Goal: Information Seeking & Learning: Understand process/instructions

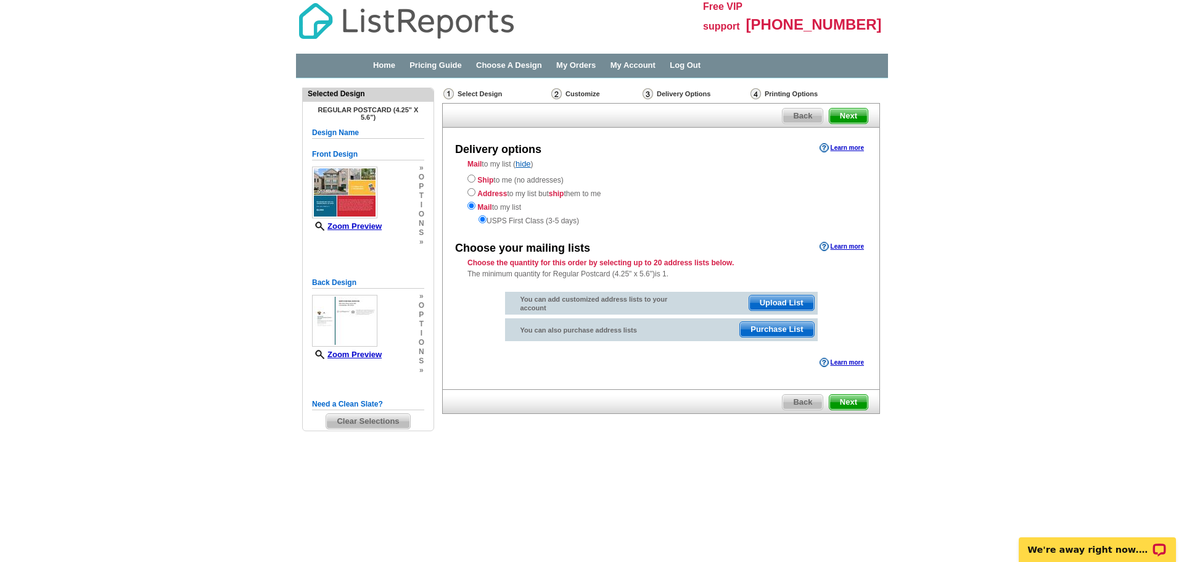
click at [855, 112] on span "Next" at bounding box center [848, 116] width 38 height 15
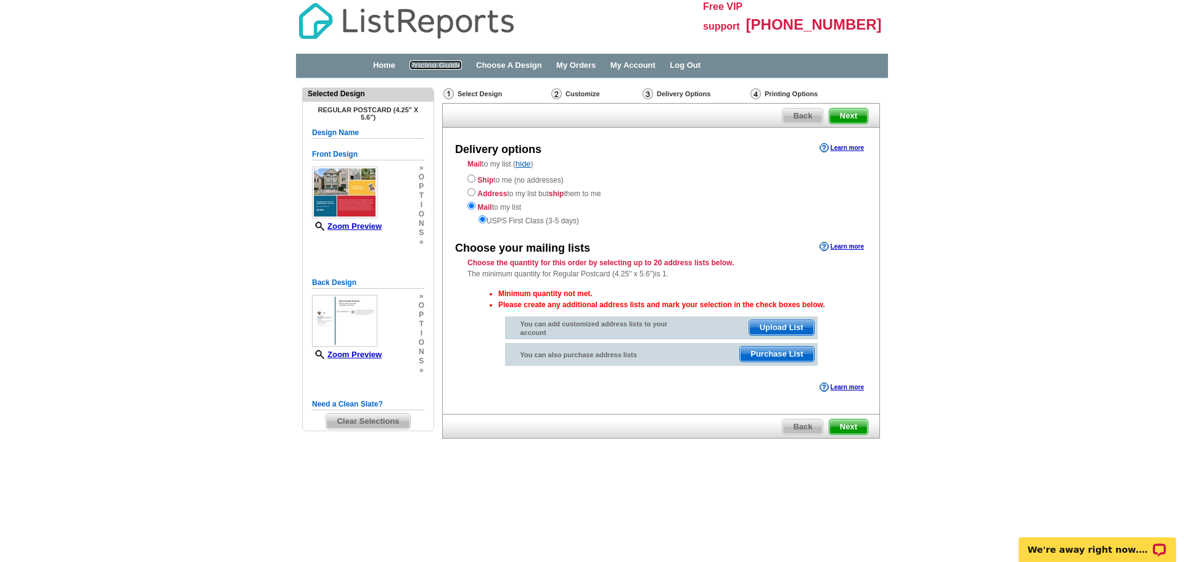
click at [444, 68] on link "Pricing Guide" at bounding box center [435, 64] width 52 height 9
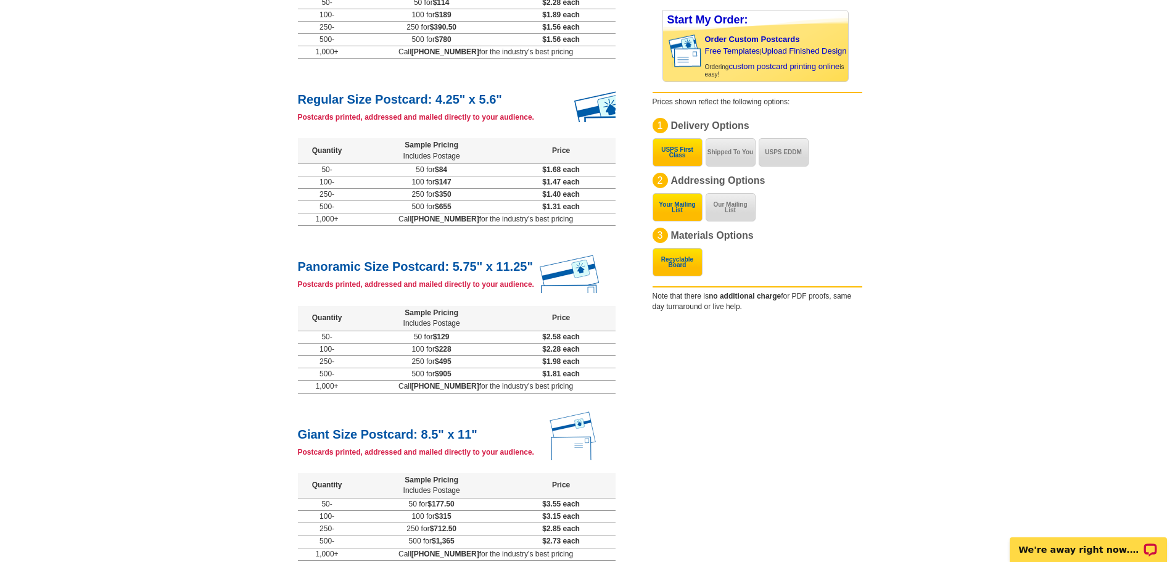
scroll to position [194, 0]
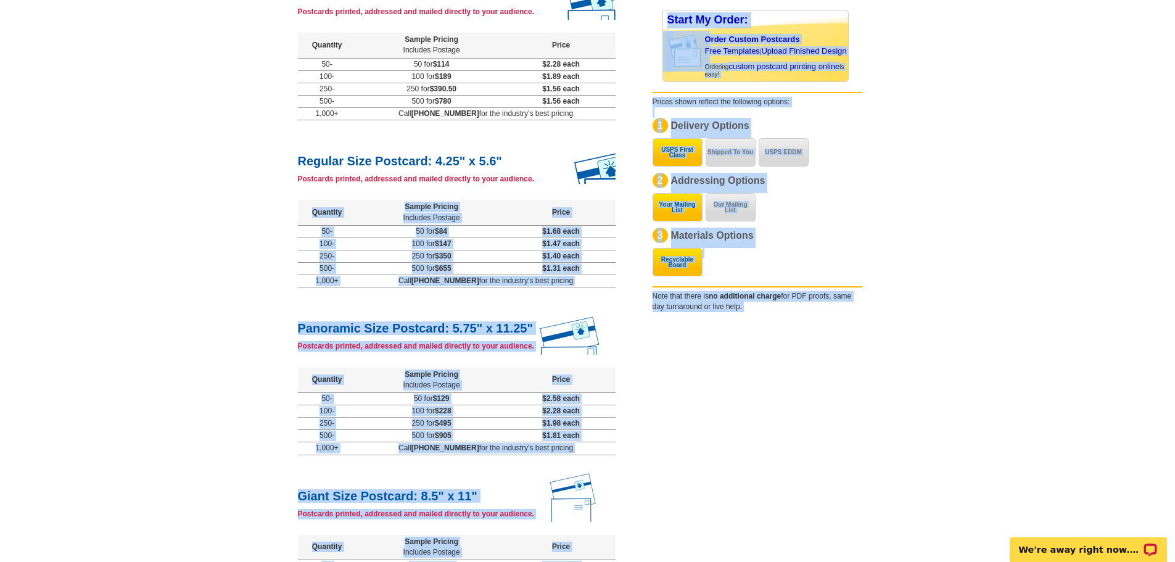
drag, startPoint x: 289, startPoint y: 160, endPoint x: 456, endPoint y: 199, distance: 171.0
click at [456, 199] on main "Price Calculator Postcards Direct Mail Flyers Business Cards Door Hangers Greet…" at bounding box center [587, 434] width 1175 height 1098
drag, startPoint x: 220, startPoint y: 289, endPoint x: 335, endPoint y: 313, distance: 117.2
click at [220, 287] on main "Price Calculator Postcards Direct Mail Flyers Business Cards Door Hangers Greet…" at bounding box center [587, 434] width 1175 height 1098
click at [575, 278] on td "Call [PHONE_NUMBER] for the industry's best pricing" at bounding box center [485, 281] width 259 height 12
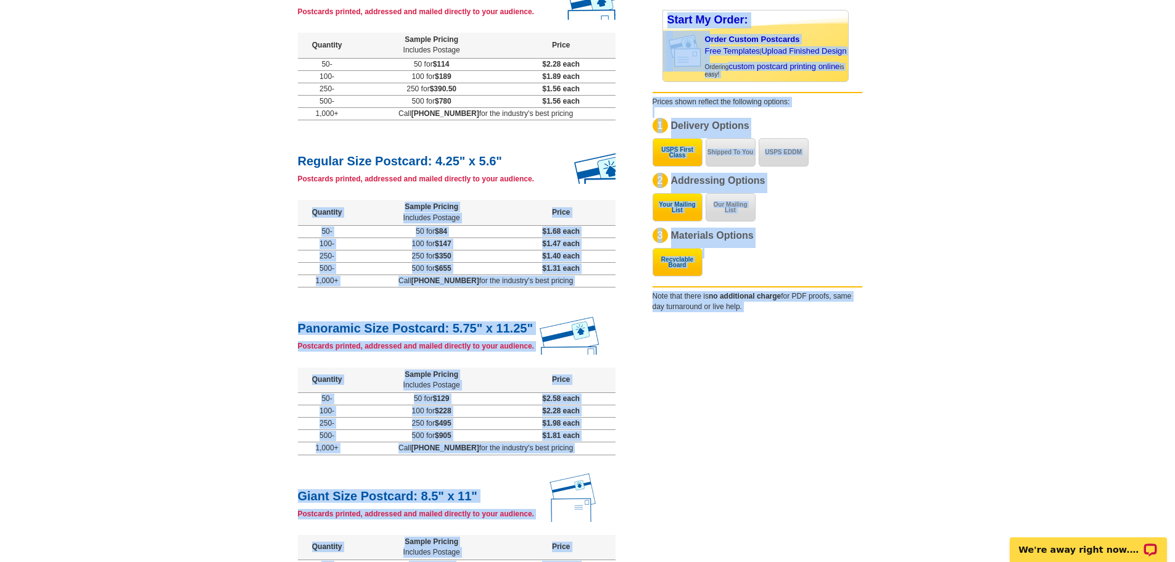
click at [148, 261] on main "Price Calculator Postcards Direct Mail Flyers Business Cards Door Hangers Greet…" at bounding box center [587, 434] width 1175 height 1098
drag, startPoint x: 147, startPoint y: 254, endPoint x: 120, endPoint y: 250, distance: 27.4
click at [146, 254] on main "Price Calculator Postcards Direct Mail Flyers Business Cards Door Hangers Greet…" at bounding box center [587, 434] width 1175 height 1098
drag, startPoint x: 394, startPoint y: 290, endPoint x: 387, endPoint y: 290, distance: 6.8
click at [393, 290] on div "Jumbo Size Postcard: 5.5" x 8.5" Postcards printed, addressed and mailed direct…" at bounding box center [457, 386] width 318 height 805
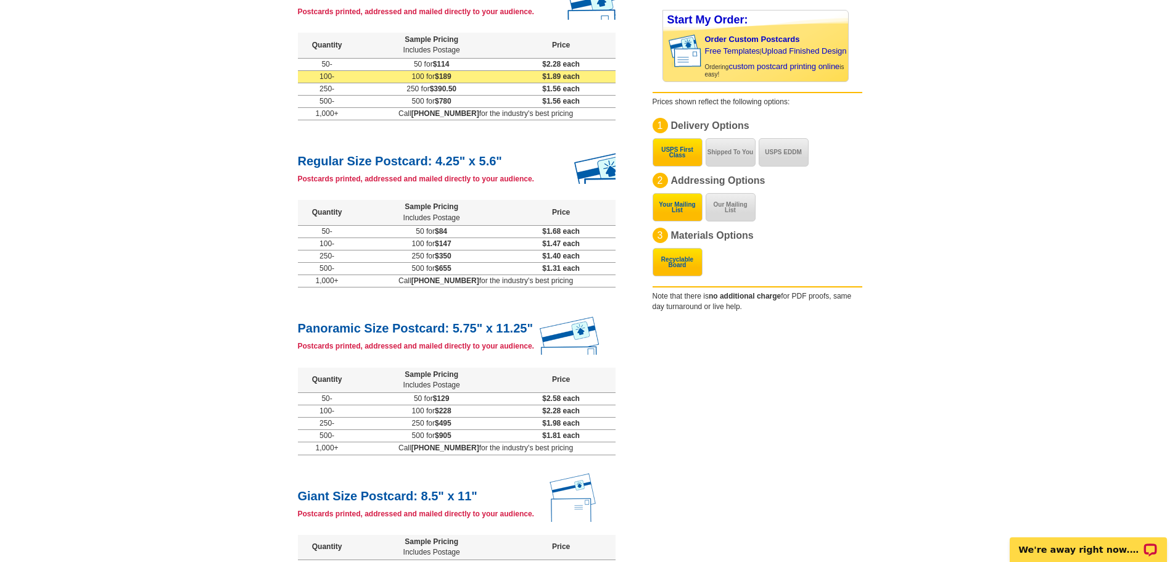
click at [514, 79] on td "$1.89 each" at bounding box center [561, 76] width 109 height 12
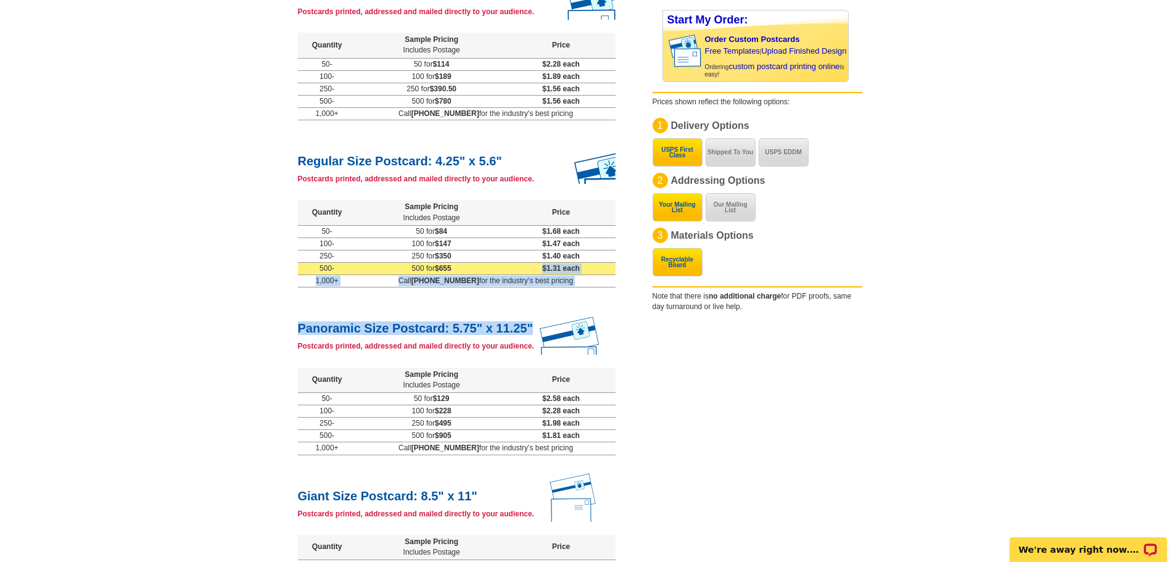
drag, startPoint x: 594, startPoint y: 292, endPoint x: 538, endPoint y: 265, distance: 62.1
click at [538, 265] on div "Jumbo Size Postcard: 5.5" x 8.5" Postcards printed, addressed and mailed direct…" at bounding box center [457, 386] width 318 height 805
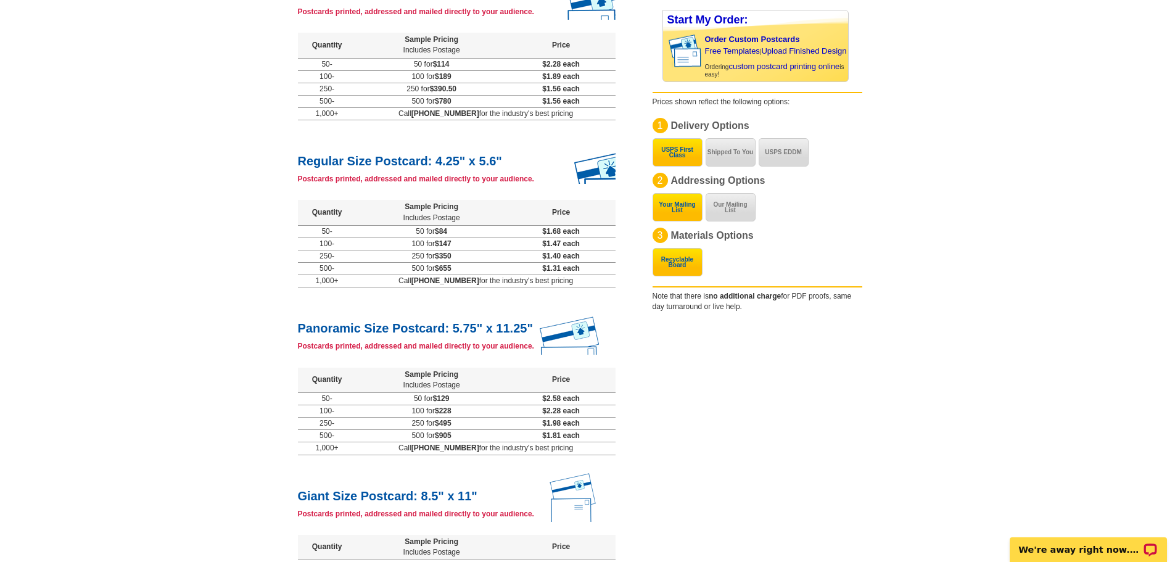
click at [255, 231] on main "Price Calculator Postcards Direct Mail Flyers Business Cards Door Hangers Greet…" at bounding box center [587, 434] width 1175 height 1098
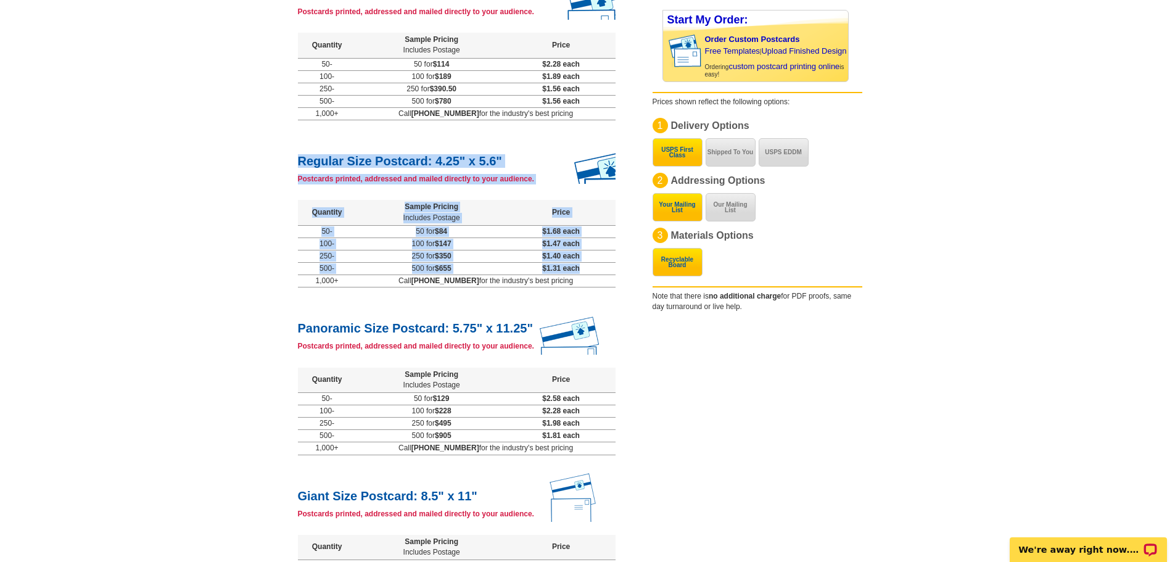
drag, startPoint x: 604, startPoint y: 268, endPoint x: 328, endPoint y: 166, distance: 294.1
click at [296, 161] on div "Postcards Direct Mail Flyers Business Cards Door Hangers Greeting Cards Save 50…" at bounding box center [457, 423] width 330 height 1077
copy div "Regular Size Postcard: 4.25" x 5.6" Postcards printed, addressed and mailed dir…"
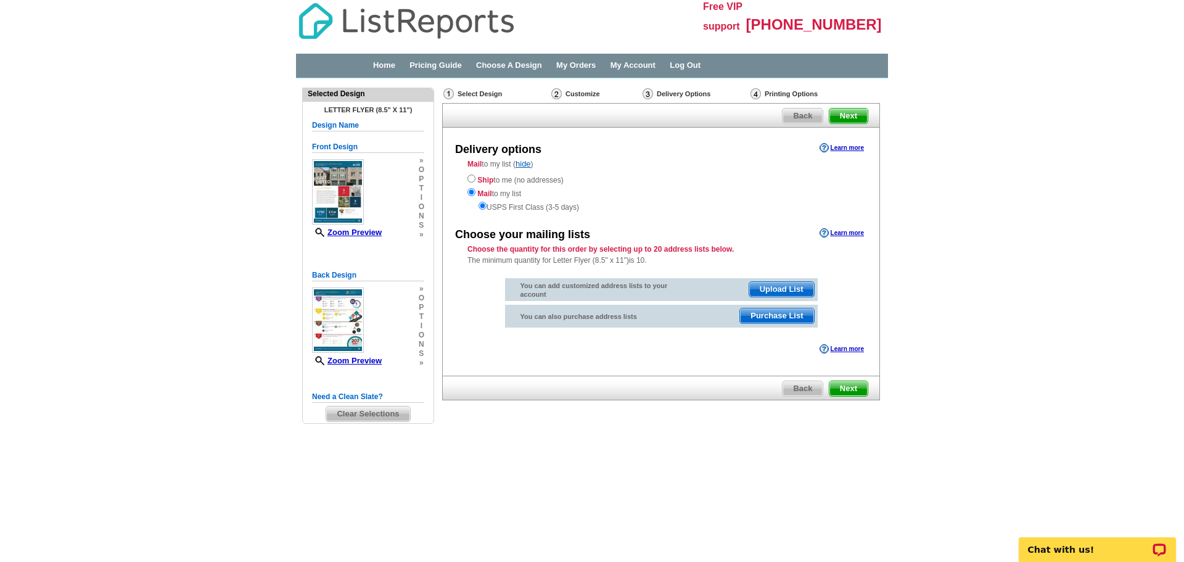
click at [440, 59] on div "Home Pricing Guide Choose A Design My Orders My Account Log Out" at bounding box center [592, 68] width 592 height 28
click at [438, 65] on link "Pricing Guide" at bounding box center [435, 64] width 52 height 9
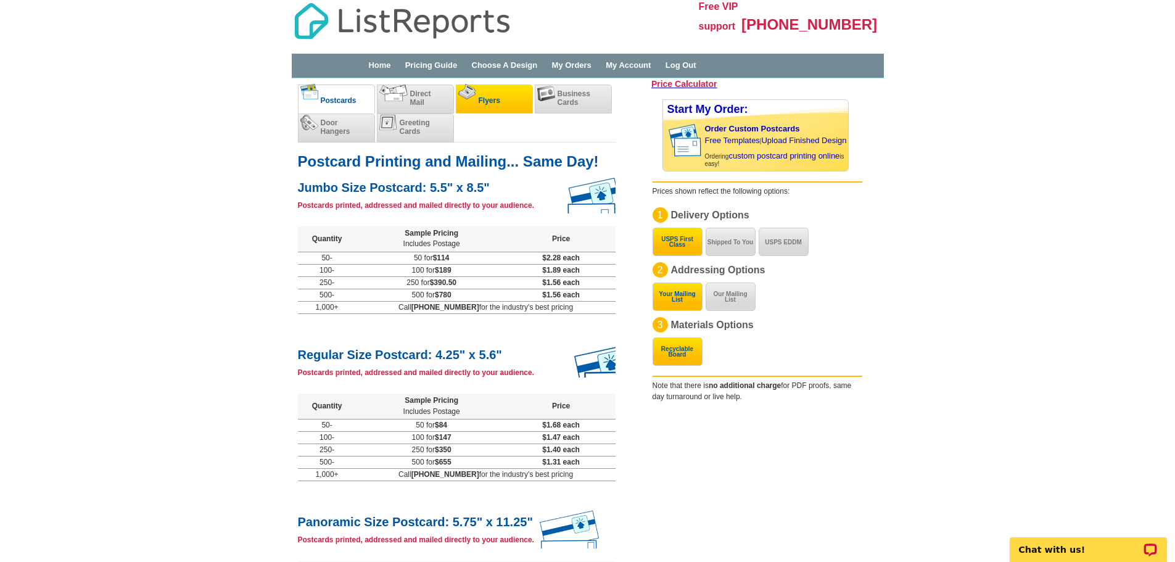
click at [501, 98] on li "Flyers" at bounding box center [494, 98] width 77 height 29
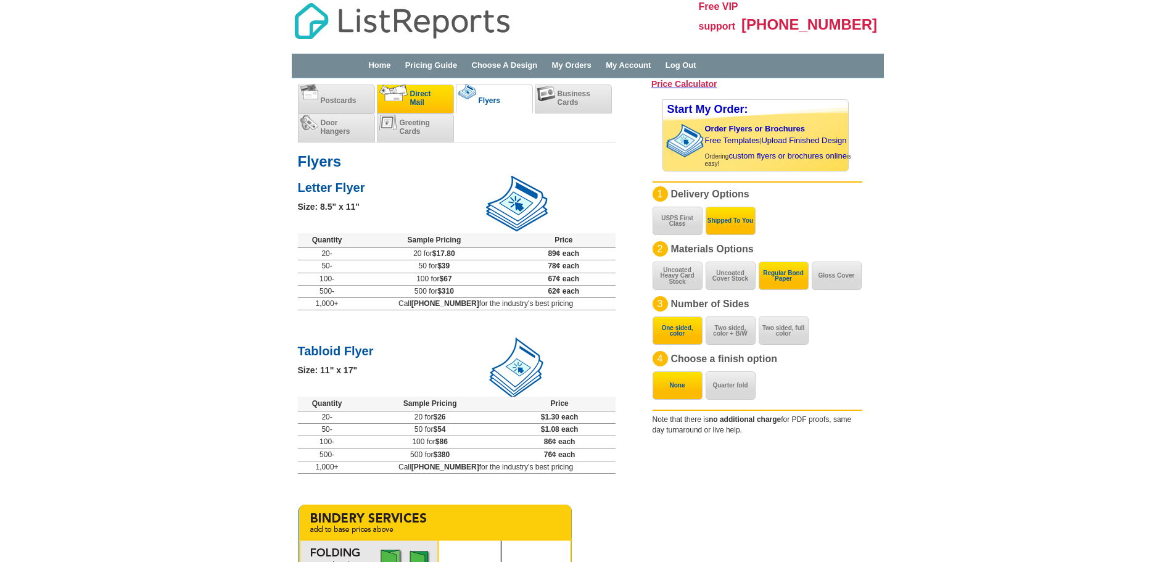
click at [411, 101] on span "Direct Mail" at bounding box center [420, 97] width 21 height 17
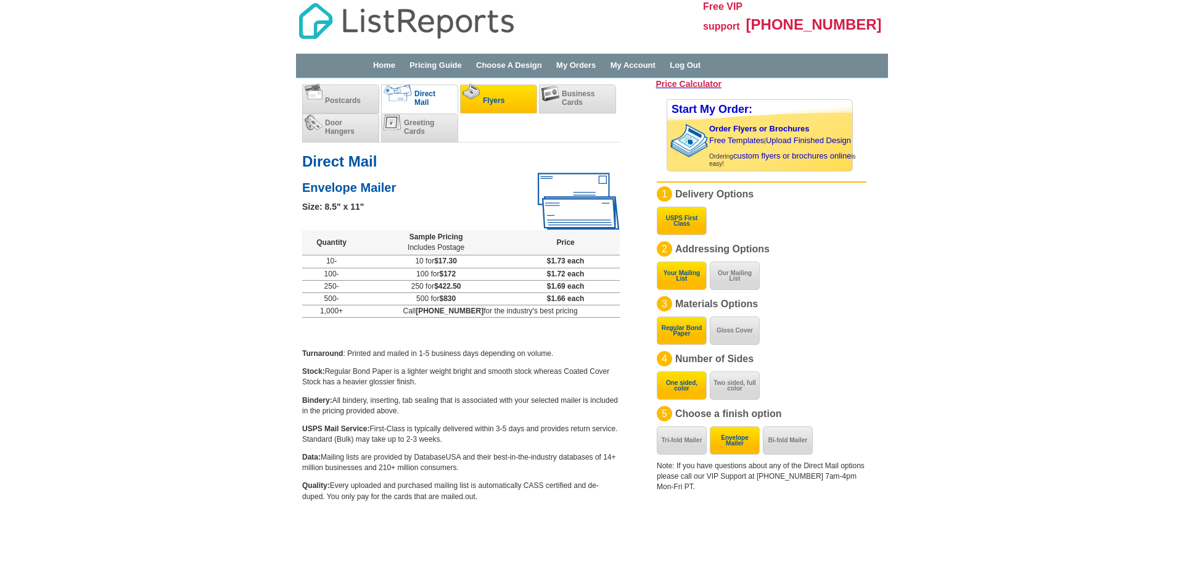
click at [503, 99] on span "Flyers" at bounding box center [494, 100] width 22 height 9
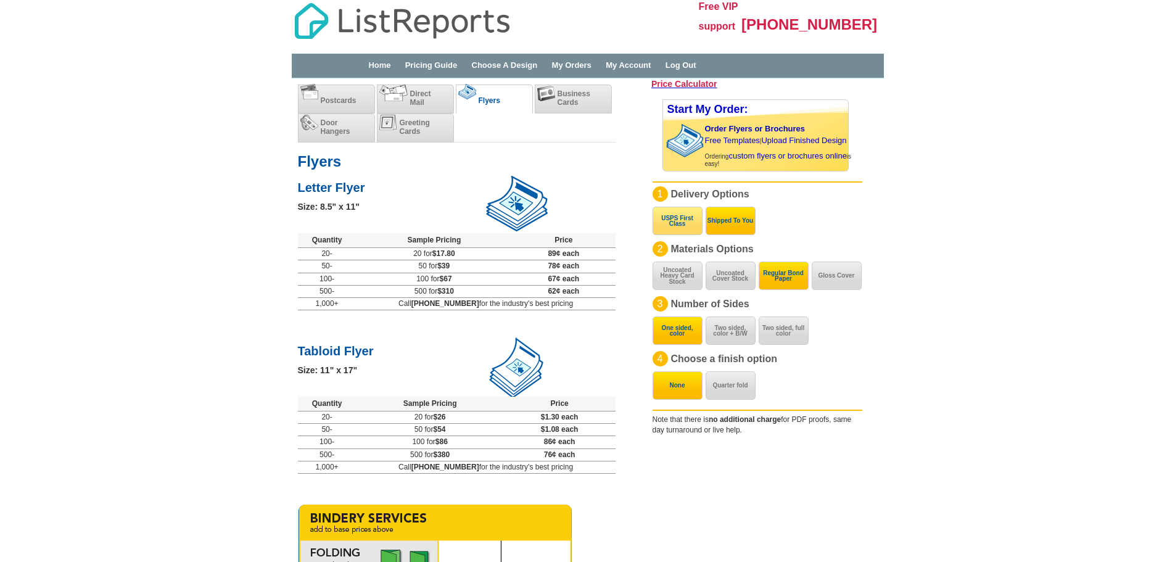
click at [688, 229] on button "USPS First Class" at bounding box center [677, 221] width 50 height 28
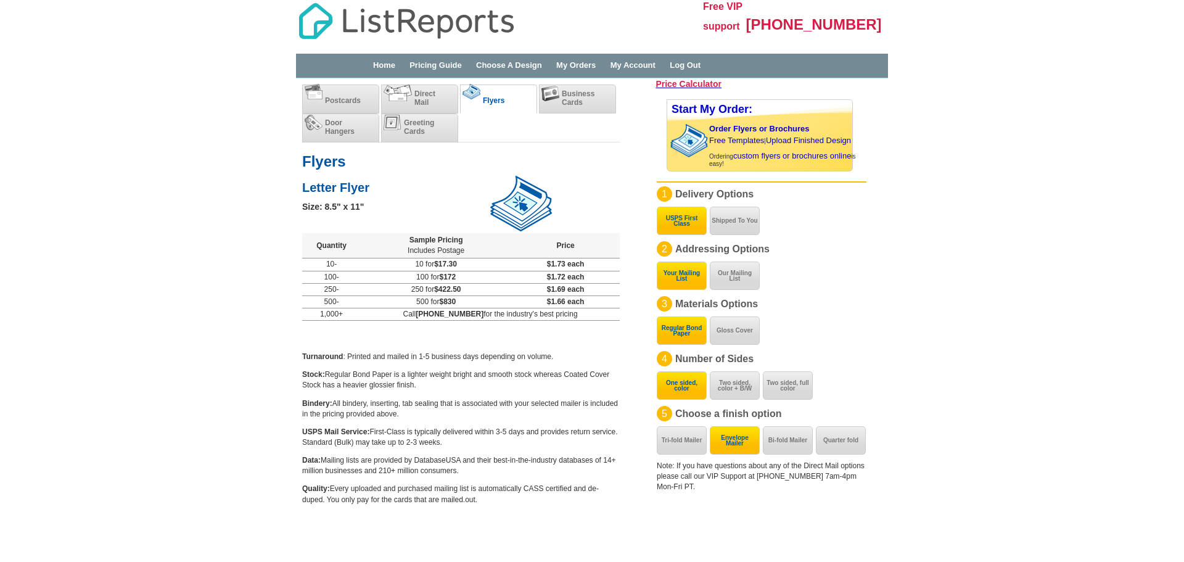
click at [685, 279] on button "Your Mailing List" at bounding box center [682, 275] width 50 height 28
click at [676, 335] on button "Regular Bond Paper" at bounding box center [682, 330] width 50 height 28
click at [673, 387] on button "One sided, color" at bounding box center [682, 385] width 50 height 28
click at [789, 438] on button "Bi-fold Mailer" at bounding box center [788, 440] width 50 height 28
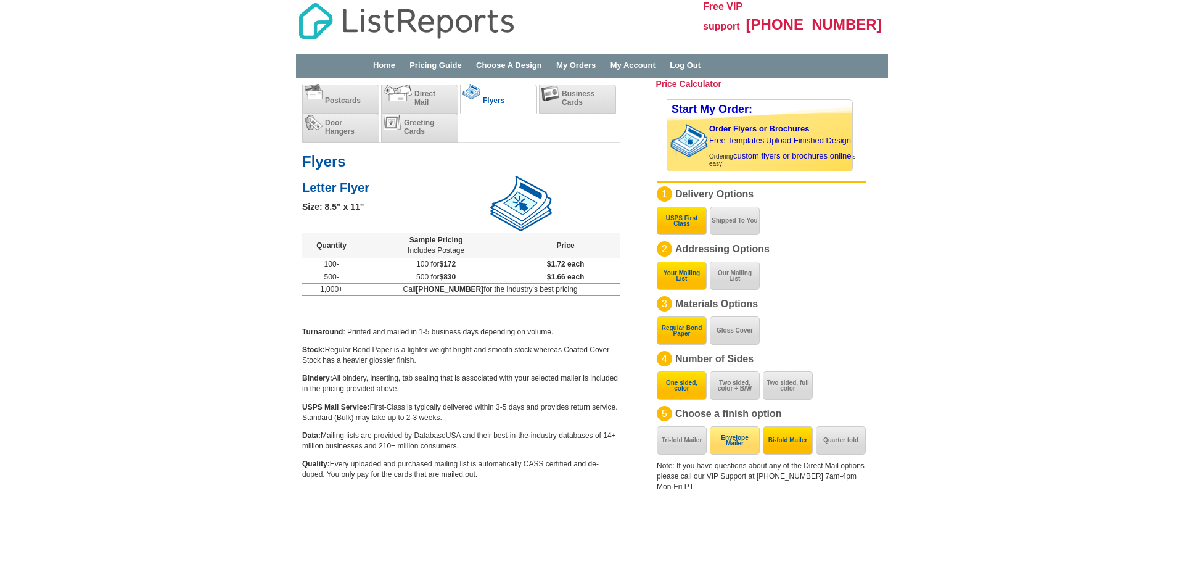
click at [730, 444] on button "Envelope Mailer" at bounding box center [735, 440] width 50 height 28
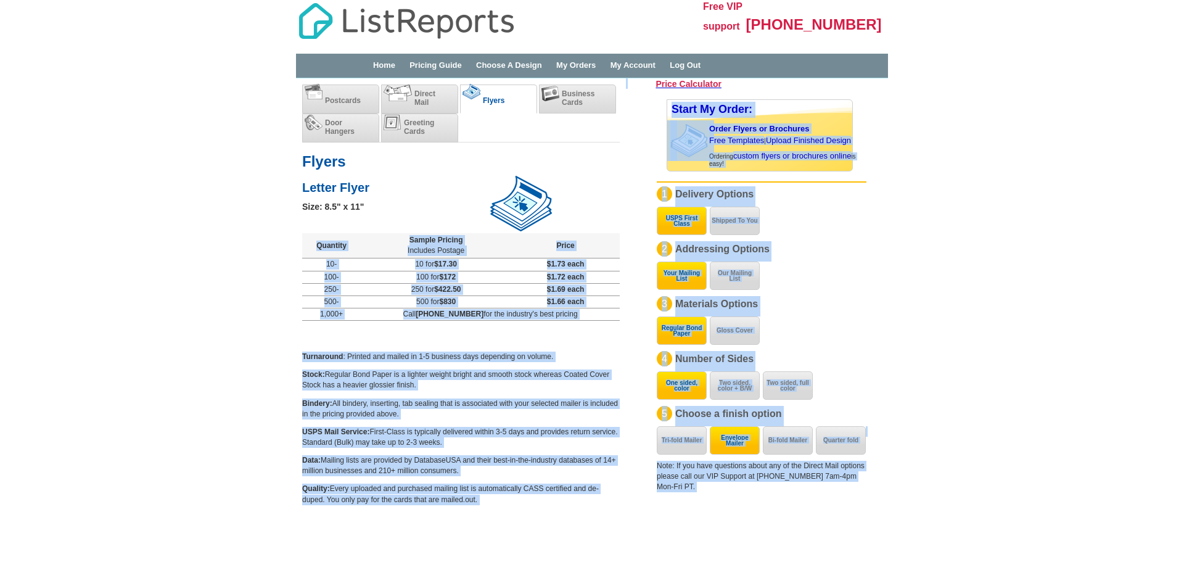
drag, startPoint x: 289, startPoint y: 155, endPoint x: 464, endPoint y: 228, distance: 189.7
click at [503, 199] on main "Price Calculator Postcards Direct Mail Flyers Business Cards Door Hangers Greet…" at bounding box center [592, 308] width 1184 height 461
click at [259, 291] on main "Price Calculator Postcards Direct Mail Flyers Business Cards Door Hangers Greet…" at bounding box center [592, 308] width 1184 height 461
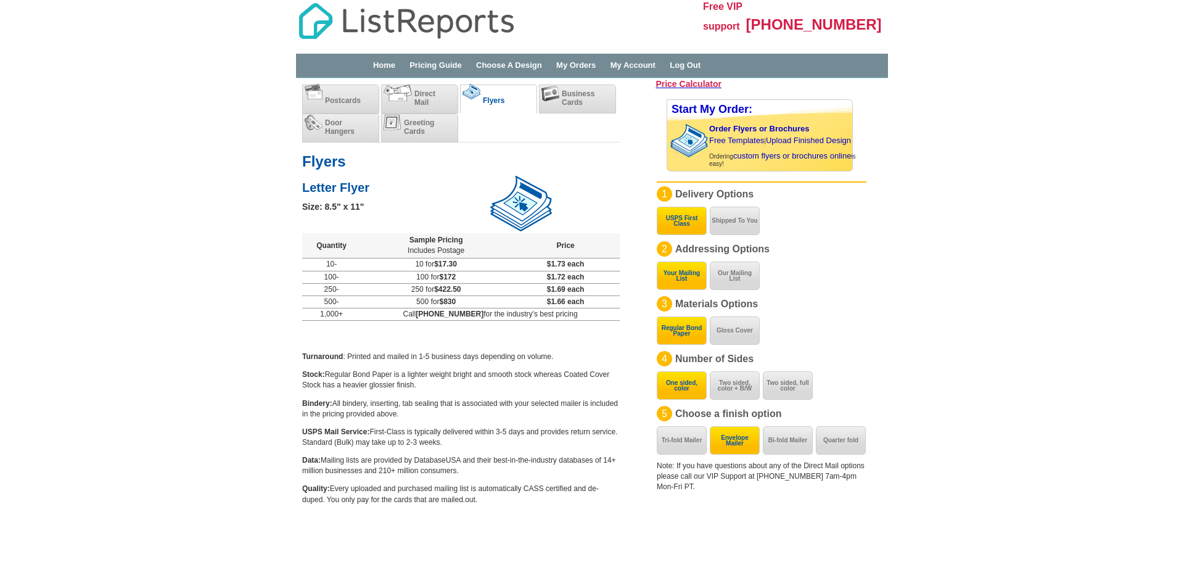
drag, startPoint x: 617, startPoint y: 311, endPoint x: 301, endPoint y: 168, distance: 346.9
click at [301, 168] on div "Postcards Direct Mail Flyers Business Cards Door Hangers Greeting Cards Save 50…" at bounding box center [461, 298] width 330 height 440
copy div "Flyers Letter Flyer Size: 8.5" x 11" Quantity Sample Pricing Includes Postage P…"
click at [336, 98] on span "Postcards" at bounding box center [343, 100] width 36 height 9
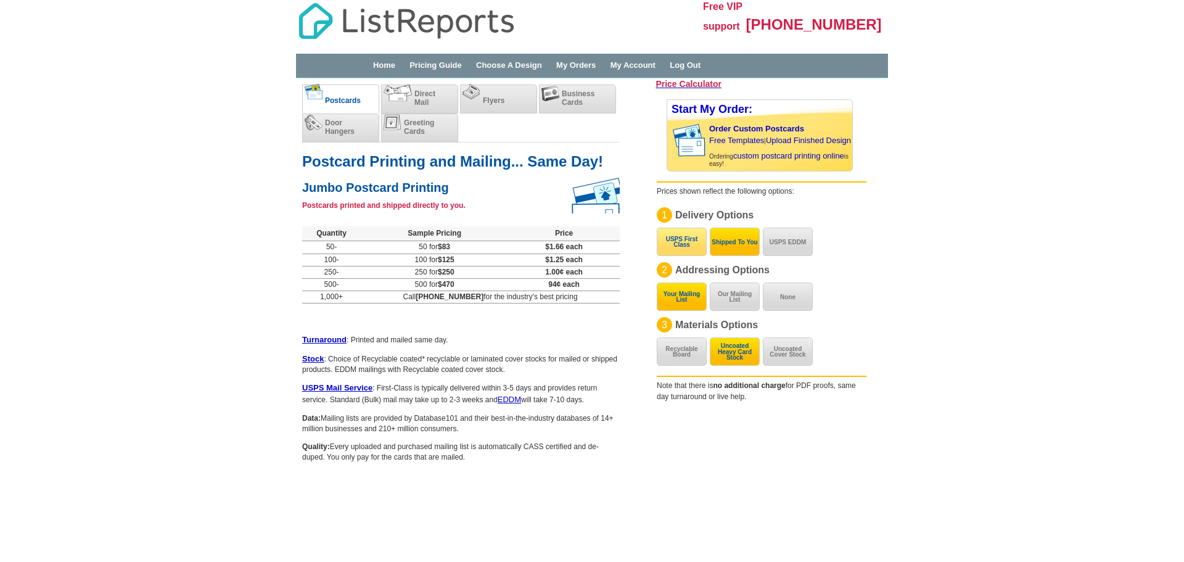
click at [684, 241] on button "USPS First Class" at bounding box center [682, 242] width 50 height 28
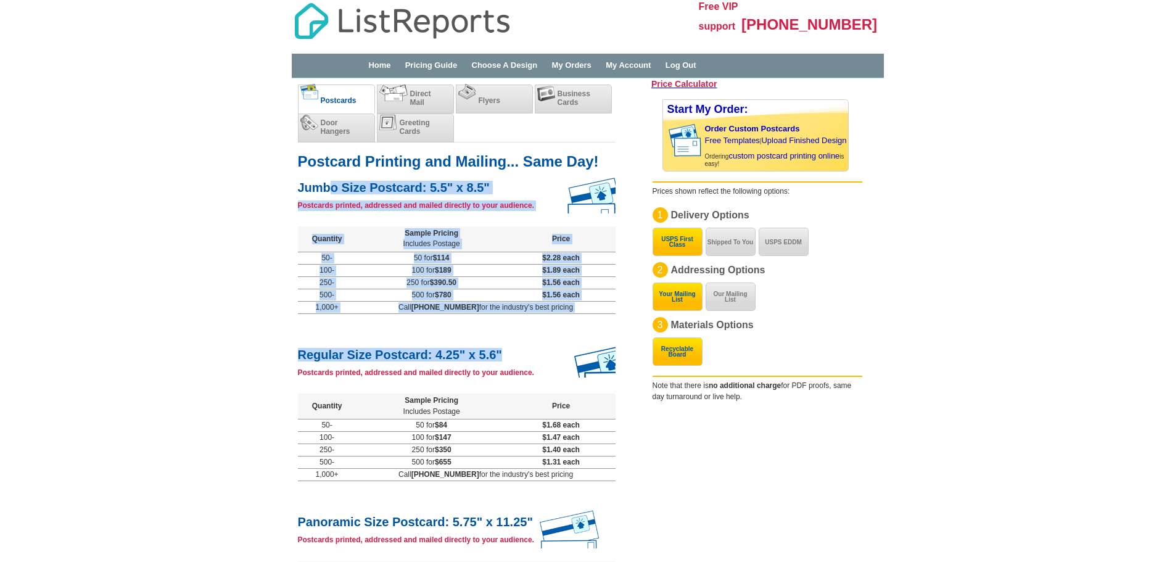
drag, startPoint x: 593, startPoint y: 316, endPoint x: 323, endPoint y: 197, distance: 294.9
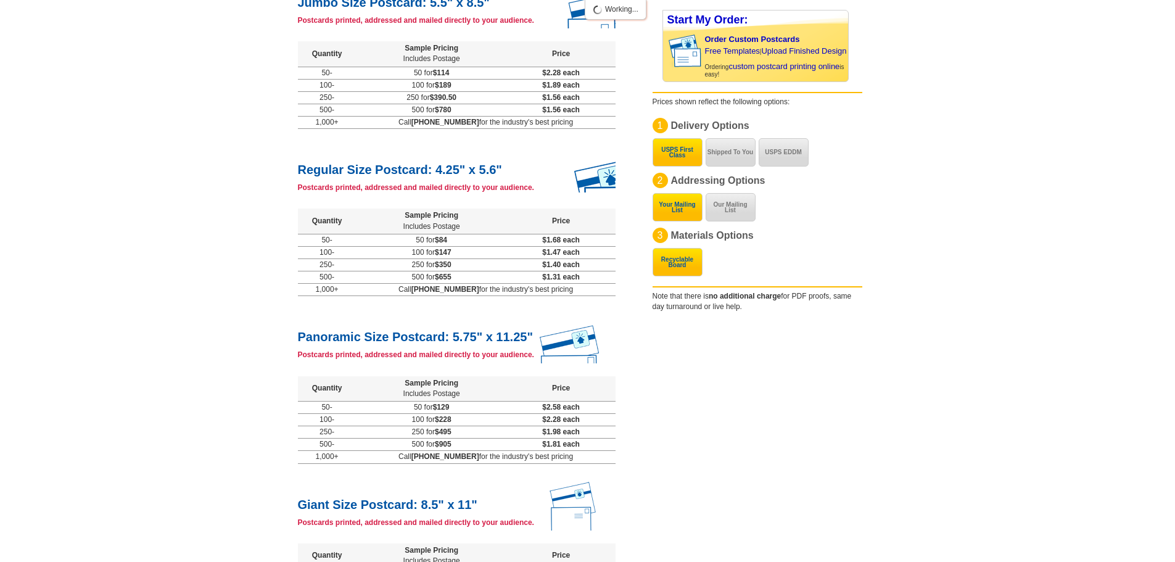
scroll to position [247, 0]
